Goal: Task Accomplishment & Management: Manage account settings

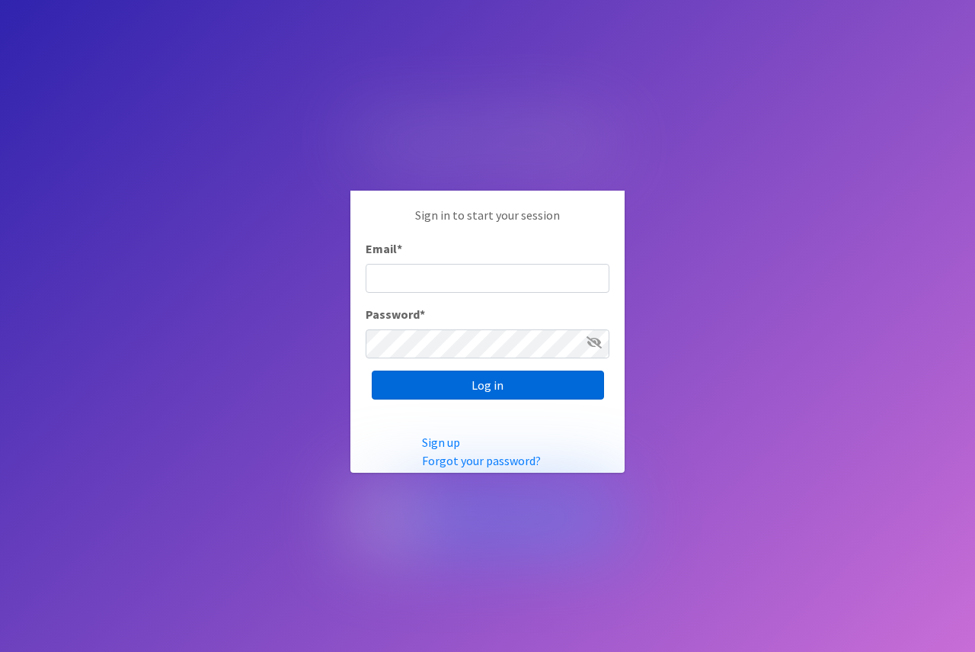
type input "[EMAIL_ADDRESS][DOMAIN_NAME]"
click at [505, 392] on input "Log in" at bounding box center [488, 384] width 232 height 29
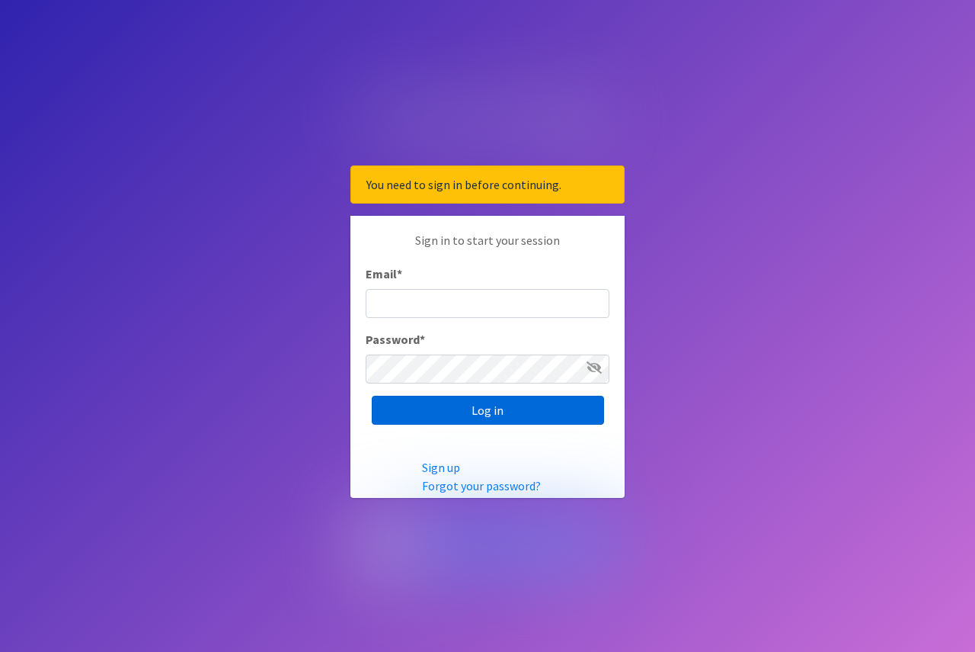
type input "[EMAIL_ADDRESS][DOMAIN_NAME]"
click at [541, 413] on input "Log in" at bounding box center [488, 410] width 232 height 29
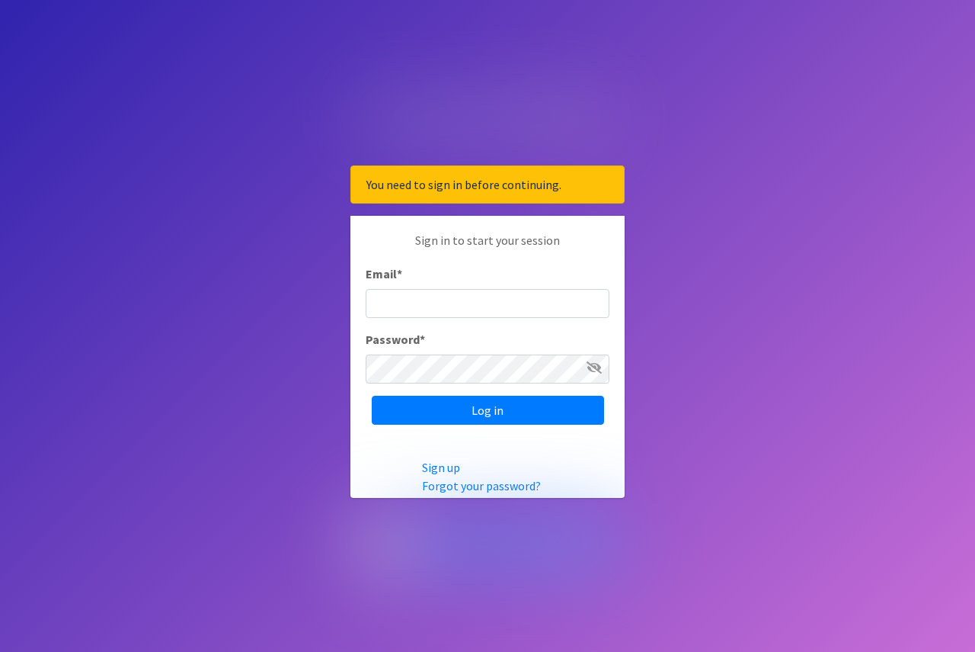
type input "[EMAIL_ADDRESS][DOMAIN_NAME]"
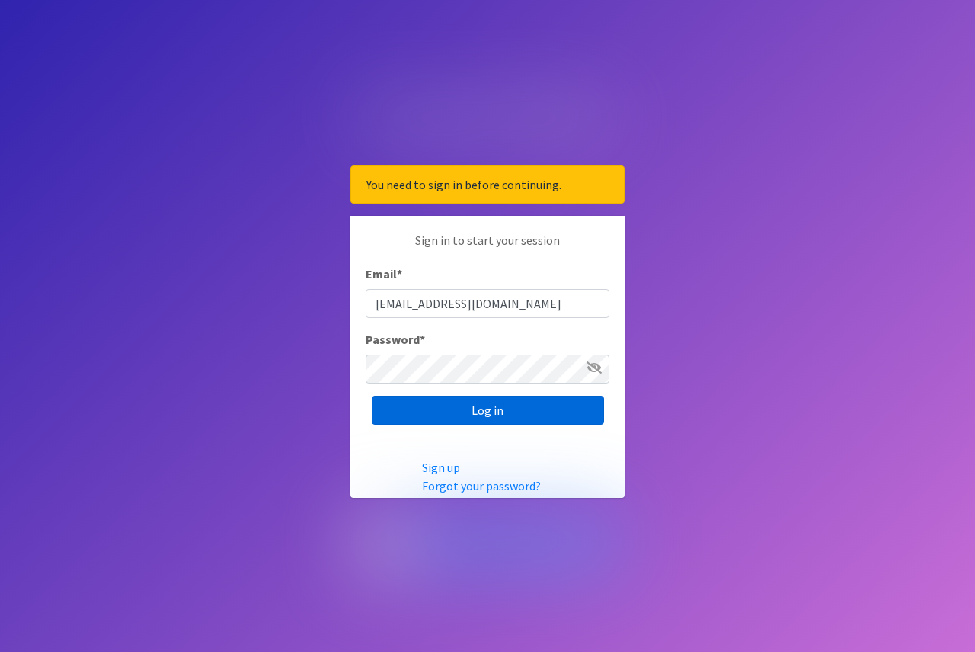
click at [541, 413] on input "Log in" at bounding box center [488, 410] width 232 height 29
